Goal: Check status: Check status

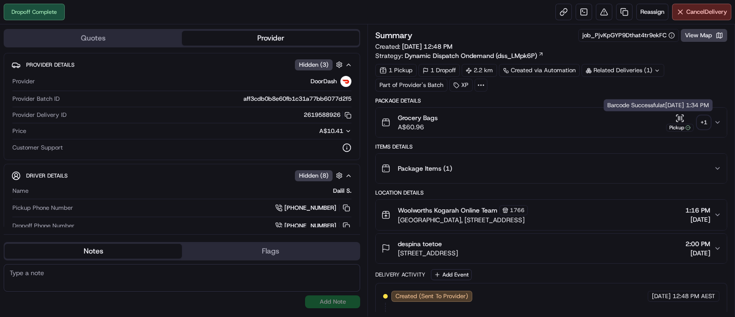
click at [683, 124] on div "Pickup" at bounding box center [680, 128] width 28 height 8
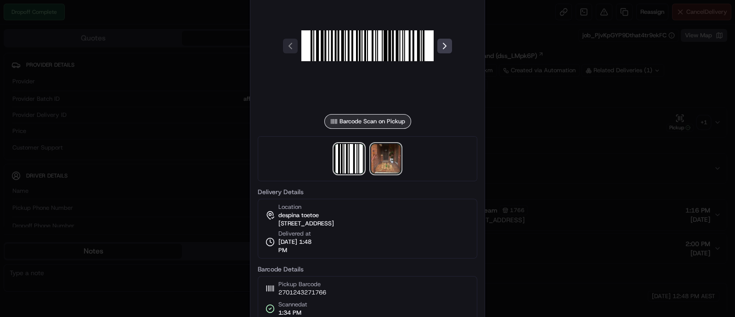
click at [389, 155] on img at bounding box center [385, 158] width 29 height 29
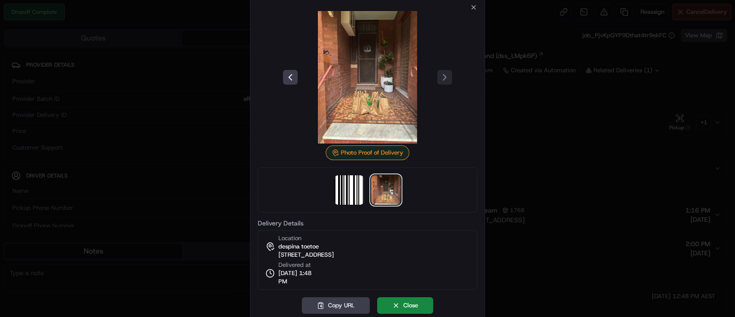
click at [385, 67] on img at bounding box center [367, 77] width 132 height 132
click at [543, 98] on div at bounding box center [367, 158] width 735 height 317
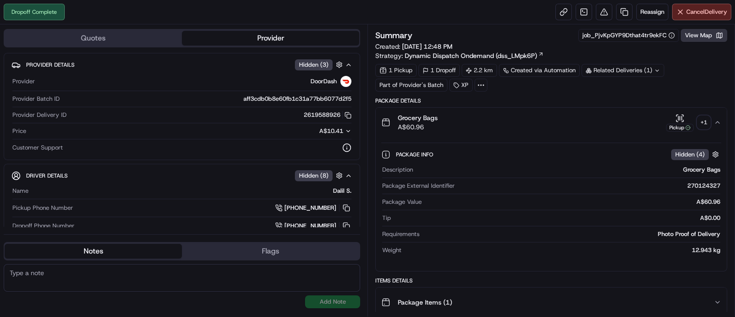
click at [701, 38] on button "View Map" at bounding box center [704, 35] width 46 height 13
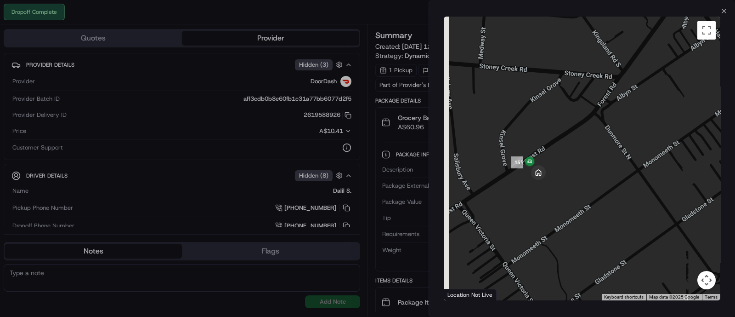
drag, startPoint x: 506, startPoint y: 141, endPoint x: 554, endPoint y: 133, distance: 48.1
click at [554, 133] on div at bounding box center [582, 159] width 277 height 284
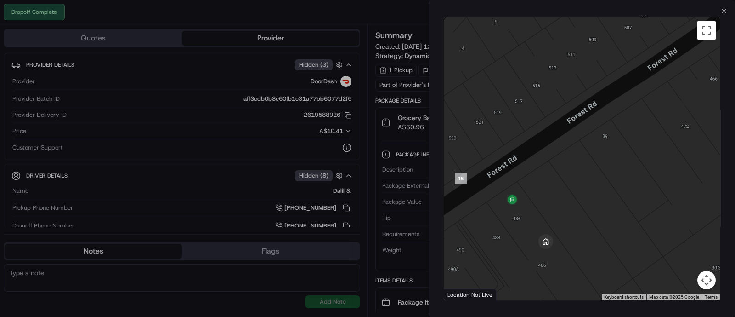
drag, startPoint x: 551, startPoint y: 207, endPoint x: 556, endPoint y: 173, distance: 34.3
click at [556, 173] on div at bounding box center [582, 159] width 277 height 284
click at [725, 10] on icon "button" at bounding box center [724, 10] width 7 height 7
